Goal: Task Accomplishment & Management: Manage account settings

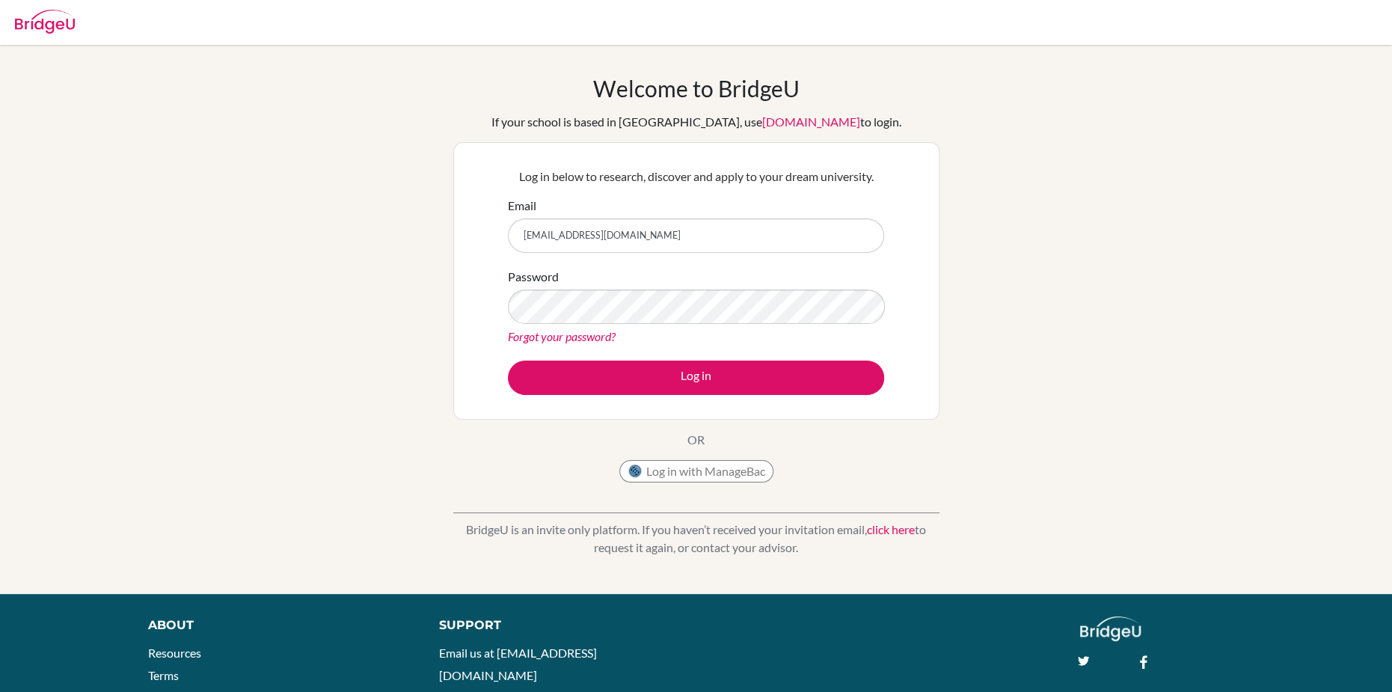
type input "[EMAIL_ADDRESS][DOMAIN_NAME]"
click at [542, 331] on link "Forgot your password?" at bounding box center [562, 336] width 108 height 14
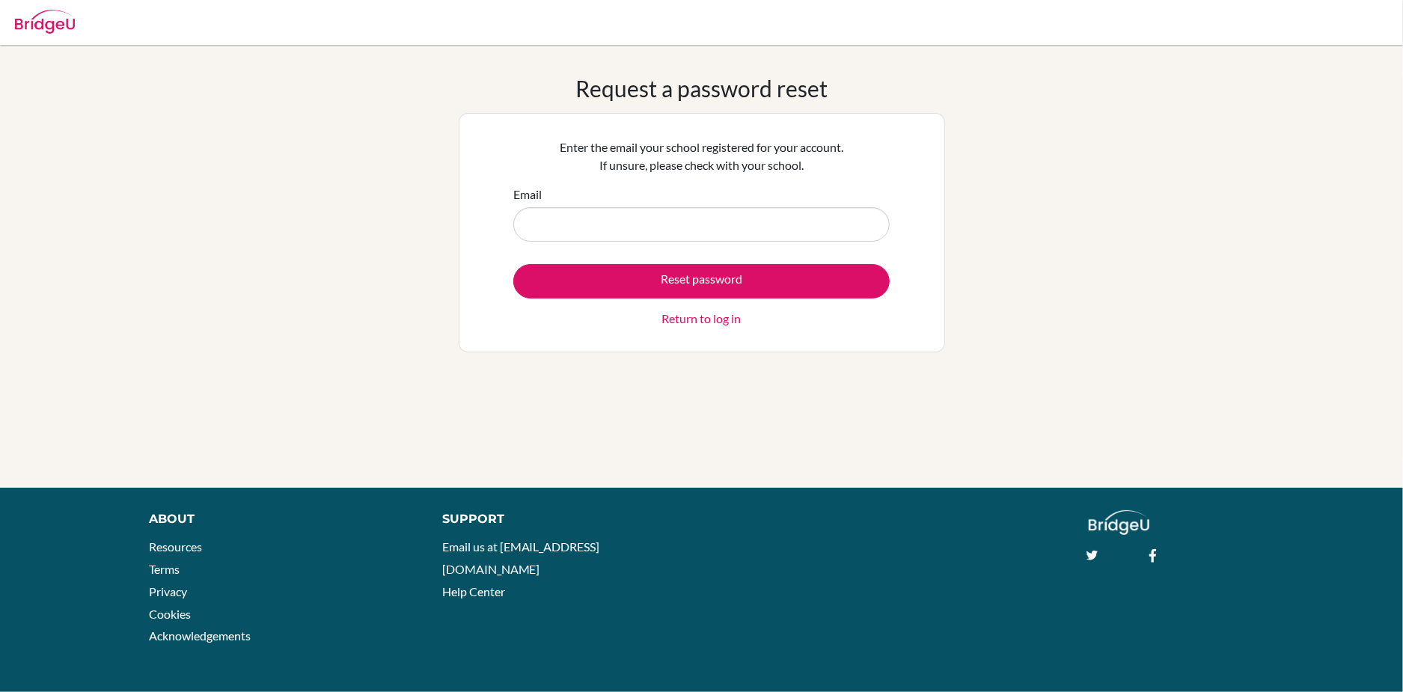
click at [685, 318] on link "Return to log in" at bounding box center [701, 319] width 79 height 18
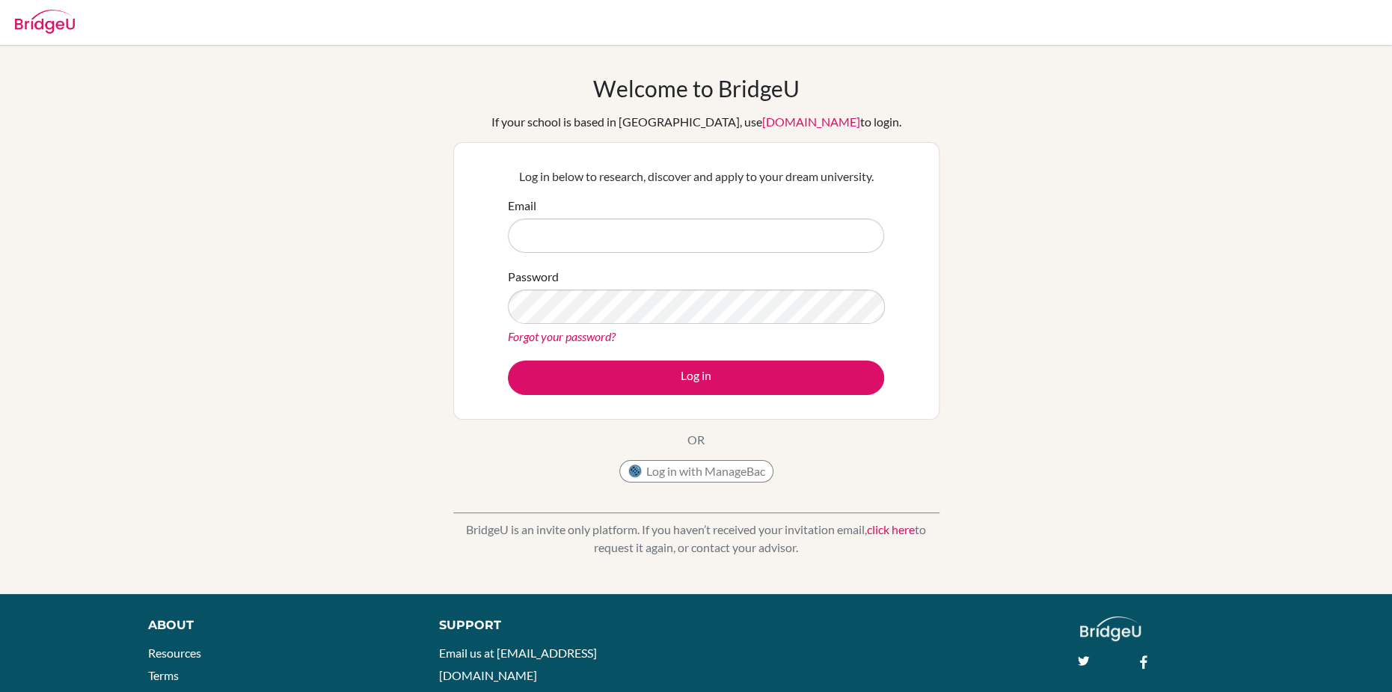
click at [633, 255] on form "Email Password Forgot your password? Log in" at bounding box center [696, 296] width 376 height 198
click at [635, 241] on input "Email" at bounding box center [696, 235] width 376 height 34
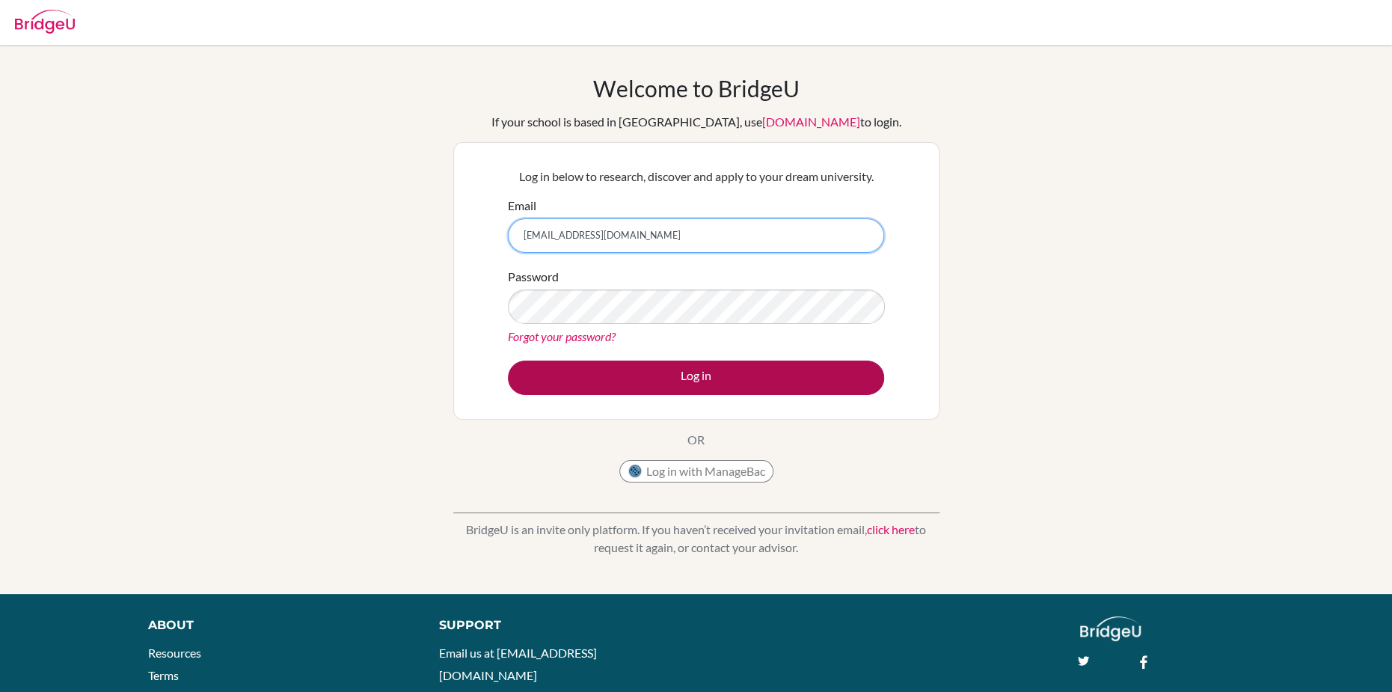
type input "[EMAIL_ADDRESS][DOMAIN_NAME]"
click at [535, 381] on button "Log in" at bounding box center [696, 378] width 376 height 34
